Goal: Task Accomplishment & Management: Use online tool/utility

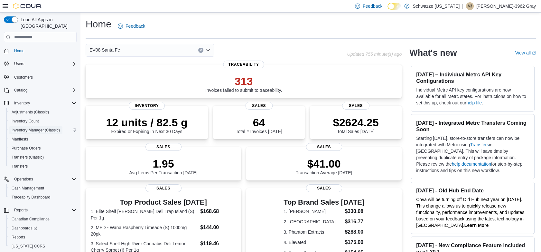
click at [46, 126] on span "Inventory Manager (Classic)" at bounding box center [36, 130] width 48 height 8
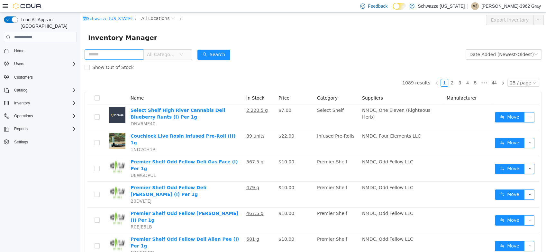
click at [137, 54] on input "text" at bounding box center [114, 54] width 59 height 10
type input "*********"
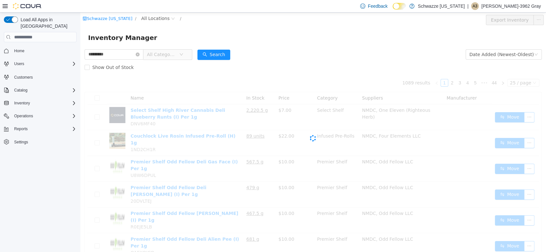
click at [157, 14] on div "Schwazze [US_STATE] / All Locations / Export Inventory" at bounding box center [313, 20] width 466 height 15
click at [157, 16] on span "All Locations" at bounding box center [155, 18] width 28 height 7
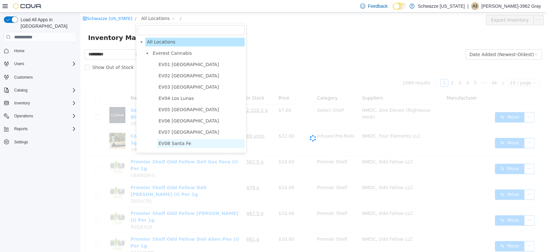
click at [169, 141] on span "EV08 Santa Fe" at bounding box center [175, 143] width 32 height 5
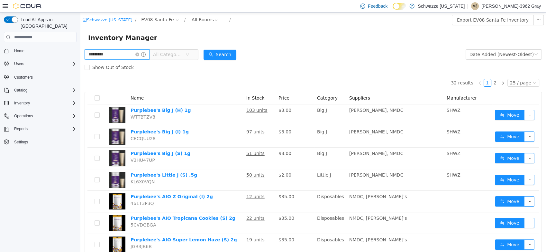
click at [131, 53] on input "*********" at bounding box center [117, 54] width 65 height 10
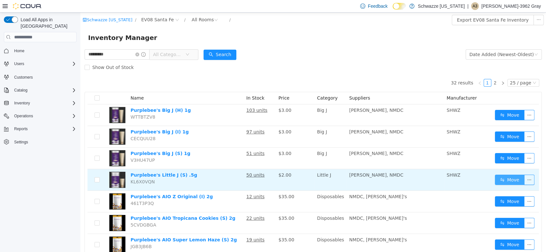
click at [500, 180] on button "Move" at bounding box center [510, 179] width 30 height 10
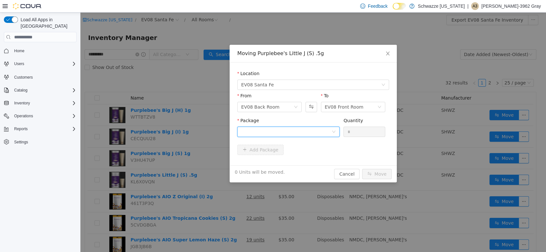
click at [282, 131] on div at bounding box center [286, 132] width 90 height 10
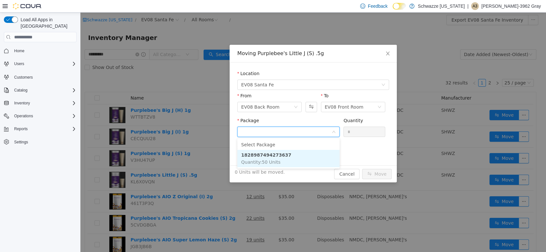
click at [276, 157] on strong "1828987494273637" at bounding box center [266, 154] width 50 height 5
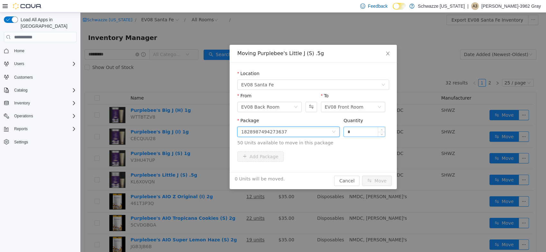
click at [365, 133] on input "*" at bounding box center [364, 132] width 41 height 10
type input "**"
click at [330, 159] on div "Add Package" at bounding box center [313, 156] width 152 height 10
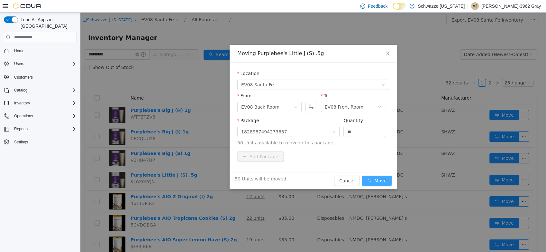
click at [377, 179] on button "Move" at bounding box center [377, 180] width 30 height 10
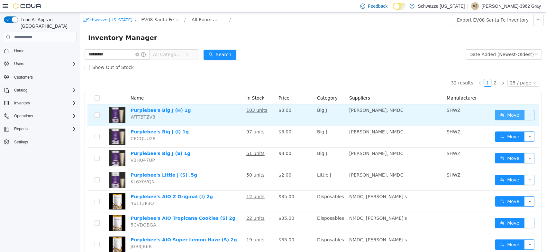
click at [496, 119] on button "Move" at bounding box center [510, 115] width 30 height 10
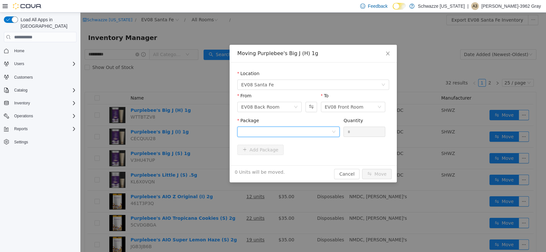
click at [328, 130] on div at bounding box center [286, 132] width 90 height 10
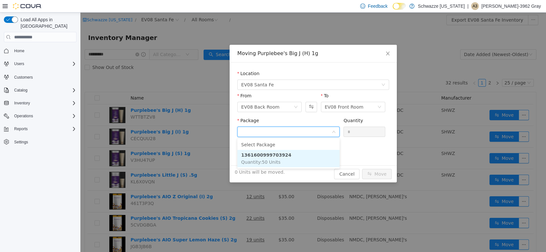
click at [306, 161] on li "1361600999703924 Quantity : 50 Units" at bounding box center [288, 158] width 102 height 17
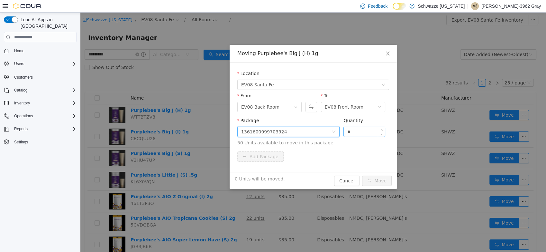
click at [361, 129] on input "*" at bounding box center [364, 132] width 41 height 10
type input "**"
click at [349, 154] on div "Add Package" at bounding box center [313, 156] width 152 height 10
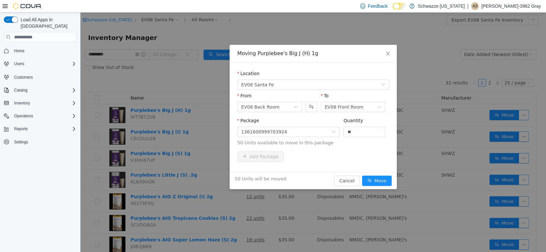
click at [348, 152] on div "Add Package" at bounding box center [313, 156] width 152 height 10
click at [378, 179] on button "Move" at bounding box center [377, 180] width 30 height 10
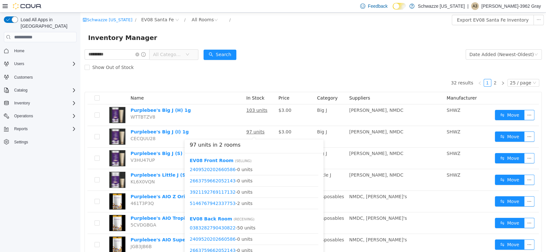
scroll to position [31, 0]
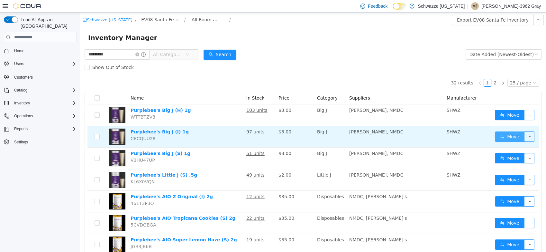
click at [509, 139] on button "Move" at bounding box center [510, 136] width 30 height 10
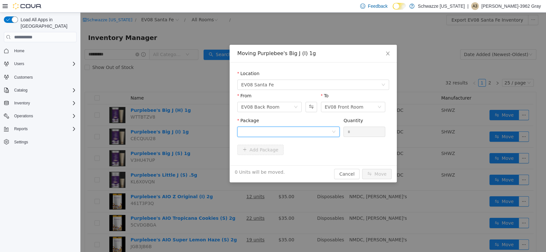
click at [292, 129] on div at bounding box center [286, 132] width 90 height 10
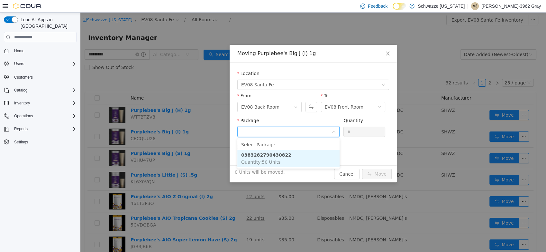
click at [290, 159] on li "0383282790430822 Quantity : 50 Units" at bounding box center [288, 158] width 102 height 17
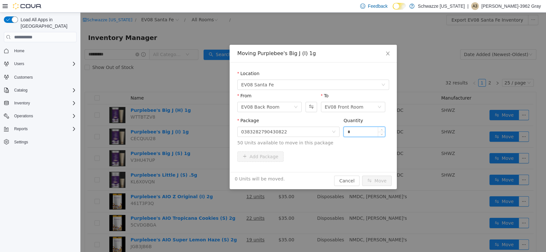
click at [371, 132] on input "*" at bounding box center [364, 132] width 41 height 10
type input "**"
click at [349, 161] on div "Add Package" at bounding box center [313, 156] width 152 height 10
click at [388, 182] on button "Move" at bounding box center [377, 180] width 30 height 10
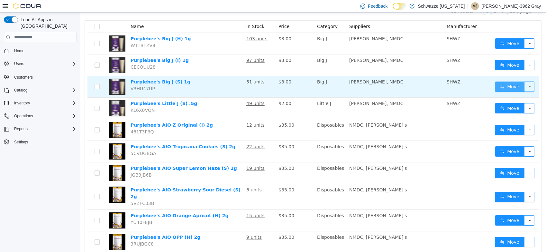
click at [497, 86] on button "Move" at bounding box center [510, 86] width 30 height 10
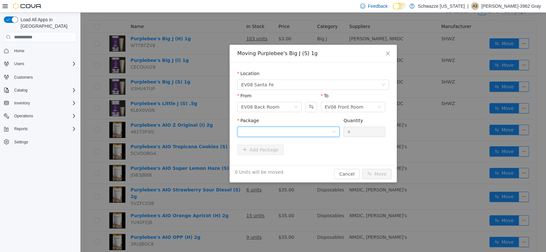
click at [272, 129] on div at bounding box center [286, 132] width 90 height 10
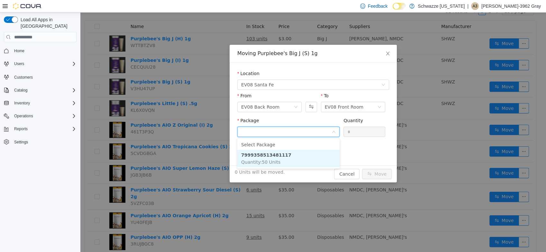
click at [279, 162] on li "7999358513481117 Quantity : 50 Units" at bounding box center [288, 158] width 102 height 17
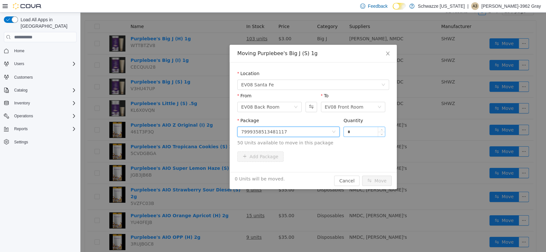
click at [366, 127] on input "*" at bounding box center [364, 132] width 41 height 10
type input "**"
click at [357, 160] on div "Add Package" at bounding box center [313, 156] width 152 height 10
click at [376, 177] on button "Move" at bounding box center [377, 180] width 30 height 10
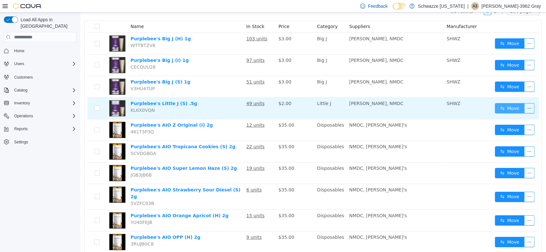
click at [506, 106] on button "Move" at bounding box center [510, 108] width 30 height 10
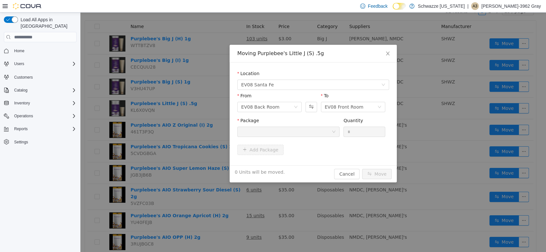
click at [284, 133] on div at bounding box center [286, 132] width 90 height 10
click at [381, 54] on span "Close" at bounding box center [388, 54] width 18 height 18
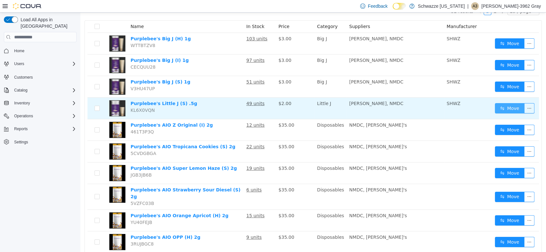
click at [513, 110] on button "Move" at bounding box center [510, 108] width 30 height 10
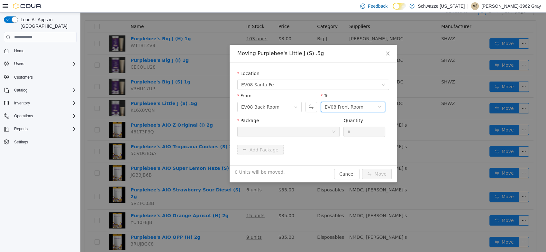
click at [352, 108] on div "EV08 Front Room" at bounding box center [344, 107] width 39 height 10
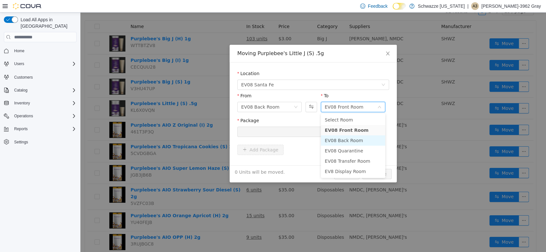
click at [358, 141] on li "EV08 Back Room" at bounding box center [353, 140] width 64 height 10
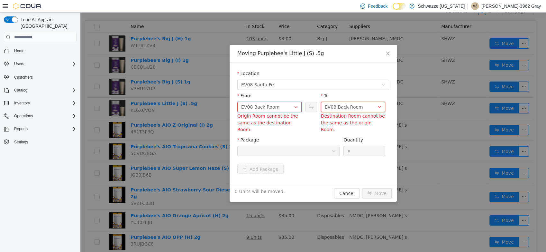
click at [287, 105] on div "EV08 Back Room" at bounding box center [267, 107] width 52 height 10
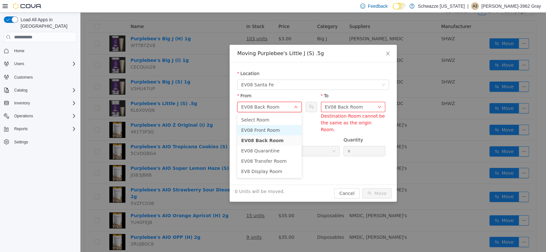
click at [290, 130] on li "EV08 Front Room" at bounding box center [269, 130] width 64 height 10
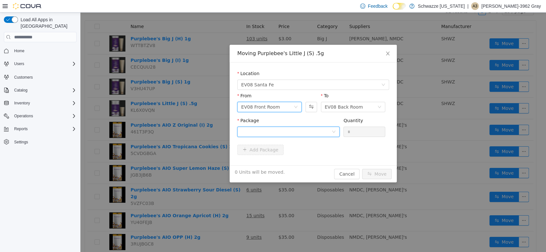
click at [305, 127] on div at bounding box center [286, 132] width 90 height 10
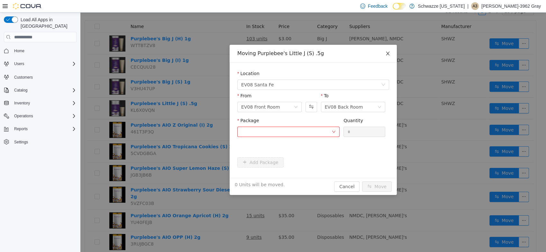
click at [390, 52] on icon "icon: close" at bounding box center [387, 53] width 5 height 5
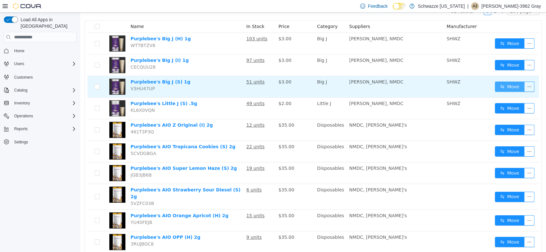
click at [505, 86] on button "Move" at bounding box center [510, 86] width 30 height 10
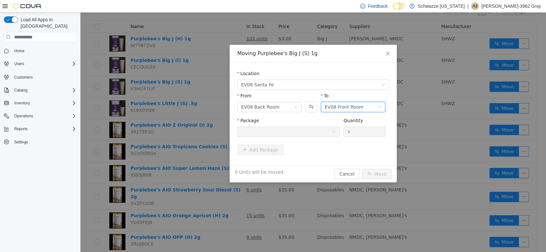
click at [364, 111] on div "EV08 Front Room" at bounding box center [351, 107] width 52 height 10
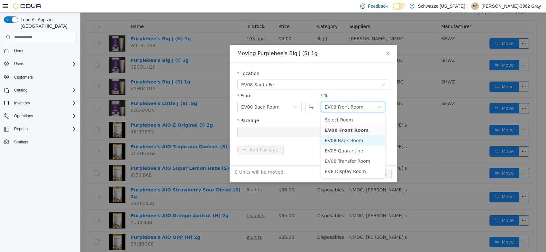
click at [366, 141] on li "EV08 Back Room" at bounding box center [353, 140] width 64 height 10
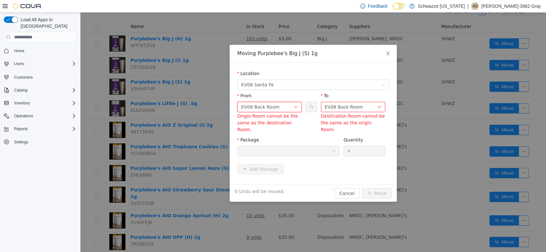
click at [288, 108] on div "EV08 Back Room" at bounding box center [267, 107] width 52 height 10
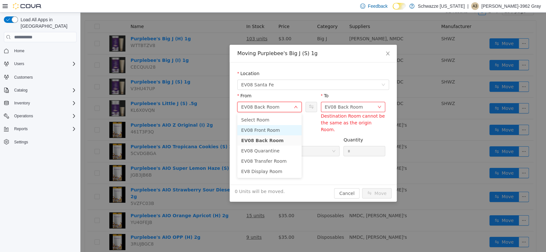
click at [284, 131] on li "EV08 Front Room" at bounding box center [269, 130] width 64 height 10
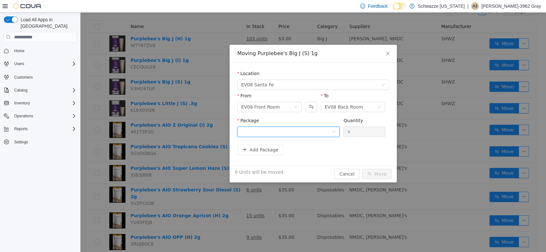
click at [311, 132] on div at bounding box center [286, 132] width 90 height 10
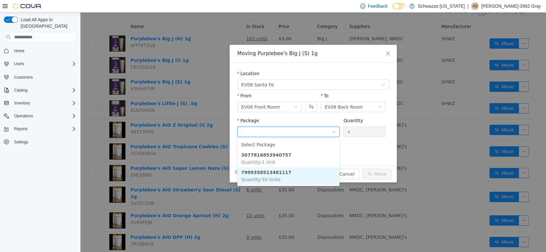
click at [293, 175] on li "7999358513481117 Quantity : 50 Units" at bounding box center [288, 175] width 102 height 17
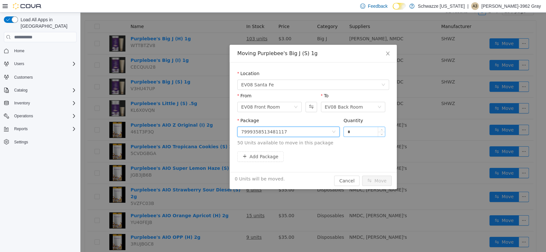
click at [353, 135] on input "*" at bounding box center [364, 132] width 41 height 10
type input "**"
click at [366, 144] on span "50 Units available to move in this package" at bounding box center [313, 142] width 152 height 7
click at [387, 177] on button "Move" at bounding box center [377, 180] width 30 height 10
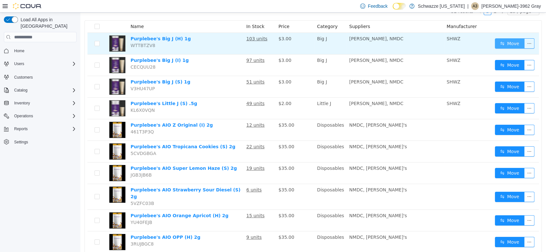
click at [502, 43] on button "Move" at bounding box center [510, 43] width 30 height 10
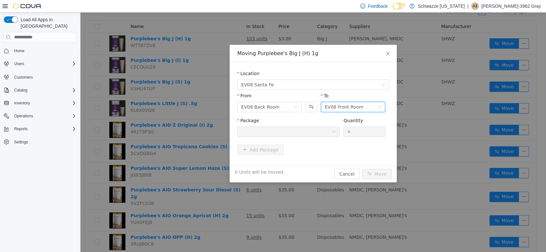
click at [345, 105] on div "EV08 Front Room" at bounding box center [344, 107] width 39 height 10
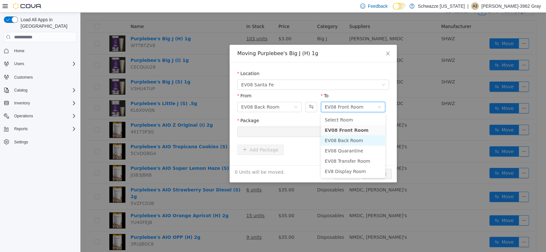
click at [340, 138] on li "EV08 Back Room" at bounding box center [353, 140] width 64 height 10
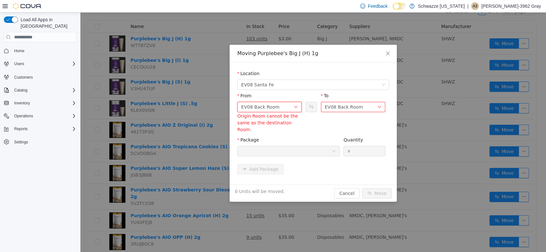
click at [290, 107] on div "EV08 Back Room" at bounding box center [267, 107] width 52 height 10
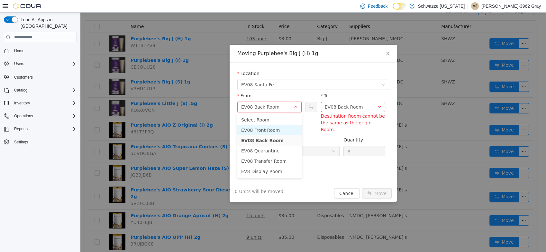
click at [286, 129] on li "EV08 Front Room" at bounding box center [269, 130] width 64 height 10
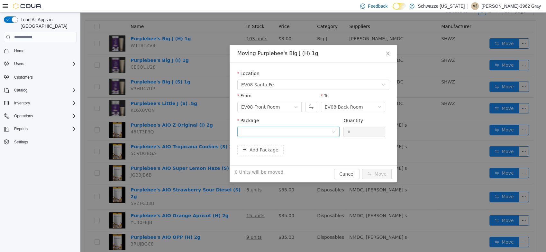
click at [287, 142] on div "Package Quantity *" at bounding box center [313, 130] width 152 height 27
click at [291, 134] on div at bounding box center [286, 132] width 90 height 10
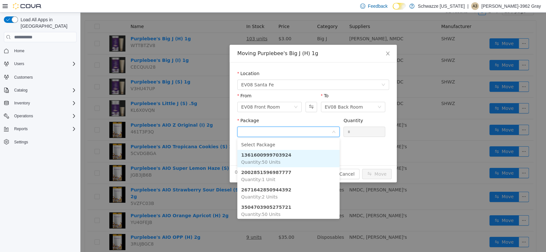
click at [302, 154] on li "1361600999703924 Quantity : 50 Units" at bounding box center [288, 158] width 102 height 17
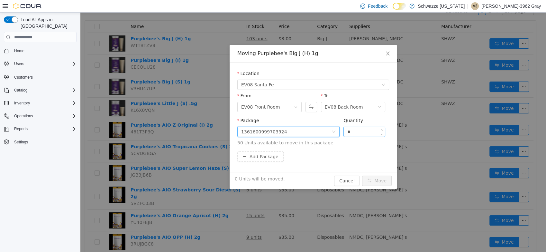
click at [371, 130] on input "*" at bounding box center [364, 132] width 41 height 10
type input "**"
click at [375, 178] on button "Move" at bounding box center [377, 180] width 30 height 10
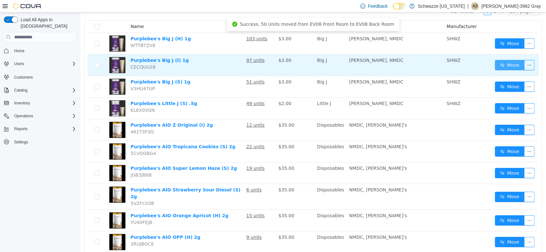
click at [508, 62] on button "Move" at bounding box center [510, 65] width 30 height 10
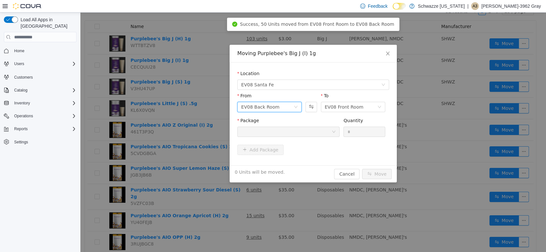
click at [283, 108] on div "EV08 Back Room" at bounding box center [267, 107] width 52 height 10
click at [281, 132] on li "EV08 Front Room" at bounding box center [269, 130] width 64 height 10
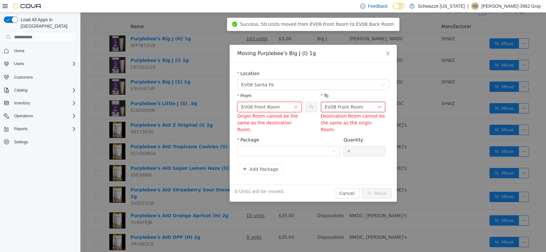
click at [360, 107] on div "EV08 Front Room" at bounding box center [351, 107] width 52 height 10
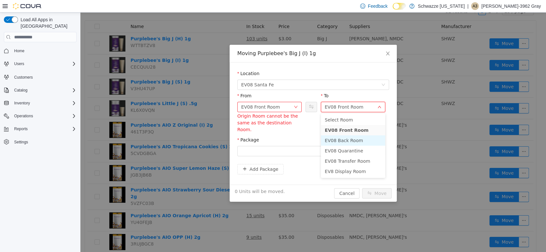
click at [335, 137] on li "EV08 Back Room" at bounding box center [353, 140] width 64 height 10
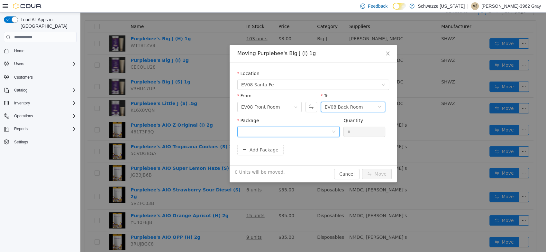
click at [272, 132] on div at bounding box center [286, 132] width 90 height 10
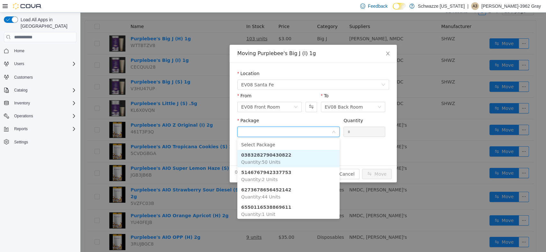
click at [300, 156] on li "0383282790430822 Quantity : 50 Units" at bounding box center [288, 158] width 102 height 17
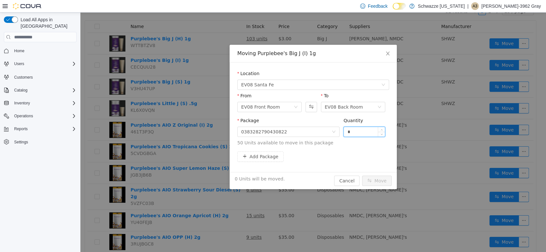
click at [359, 129] on input "*" at bounding box center [364, 132] width 41 height 10
type input "**"
click at [345, 153] on div "Add Package" at bounding box center [313, 156] width 152 height 10
click at [376, 182] on button "Move" at bounding box center [377, 180] width 30 height 10
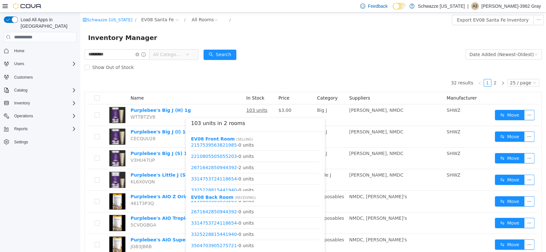
scroll to position [132, 0]
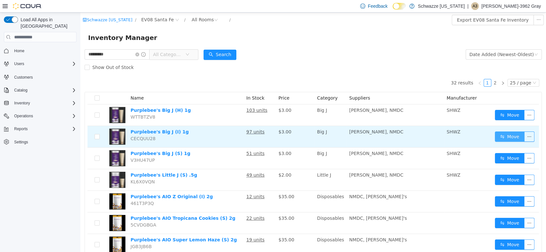
click at [512, 140] on button "Move" at bounding box center [510, 136] width 30 height 10
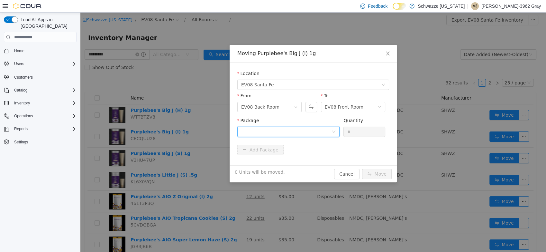
click at [318, 134] on div at bounding box center [286, 132] width 90 height 10
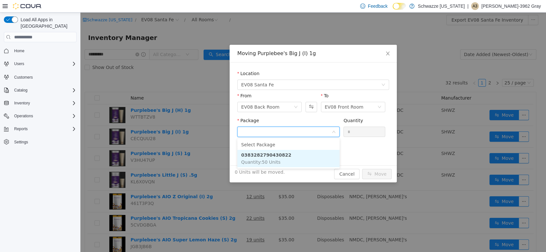
click at [273, 157] on strong "0383282790430822" at bounding box center [266, 154] width 50 height 5
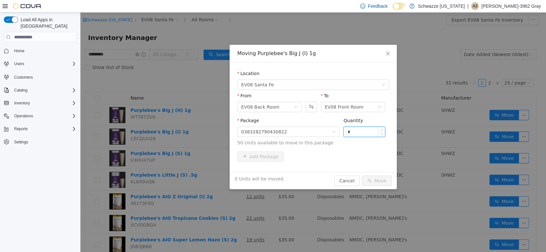
click at [354, 129] on input "*" at bounding box center [364, 132] width 41 height 10
type input "**"
click at [352, 154] on div "Add Package" at bounding box center [313, 156] width 152 height 10
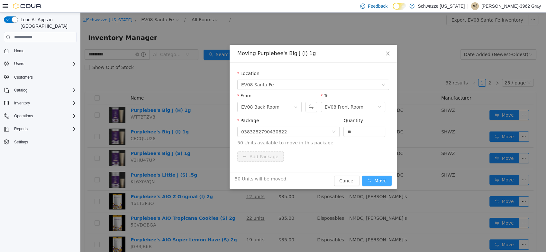
click at [386, 181] on button "Move" at bounding box center [377, 180] width 30 height 10
